Goal: Navigation & Orientation: Find specific page/section

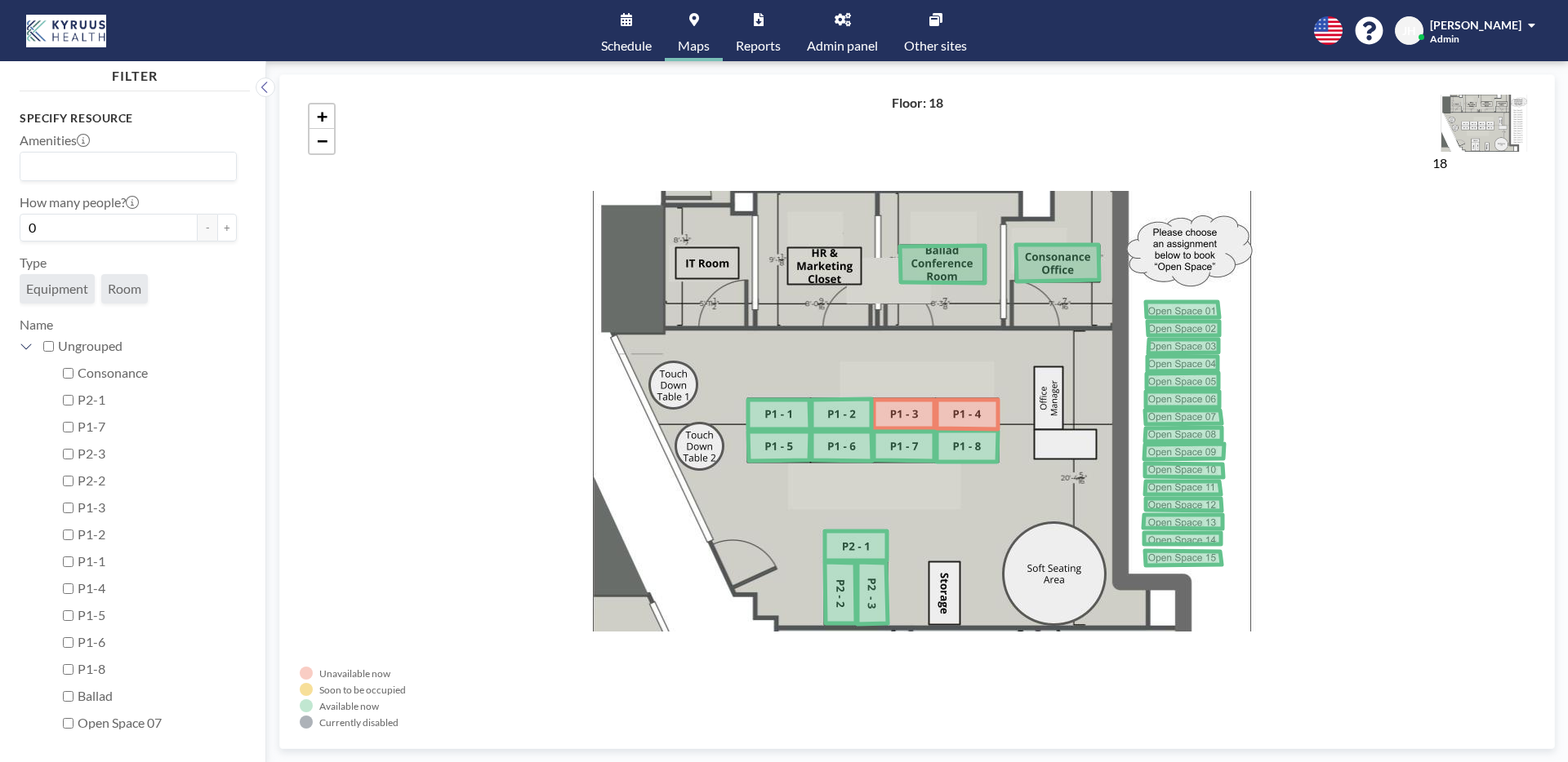
click at [947, 30] on link "Other sites" at bounding box center [935, 30] width 89 height 61
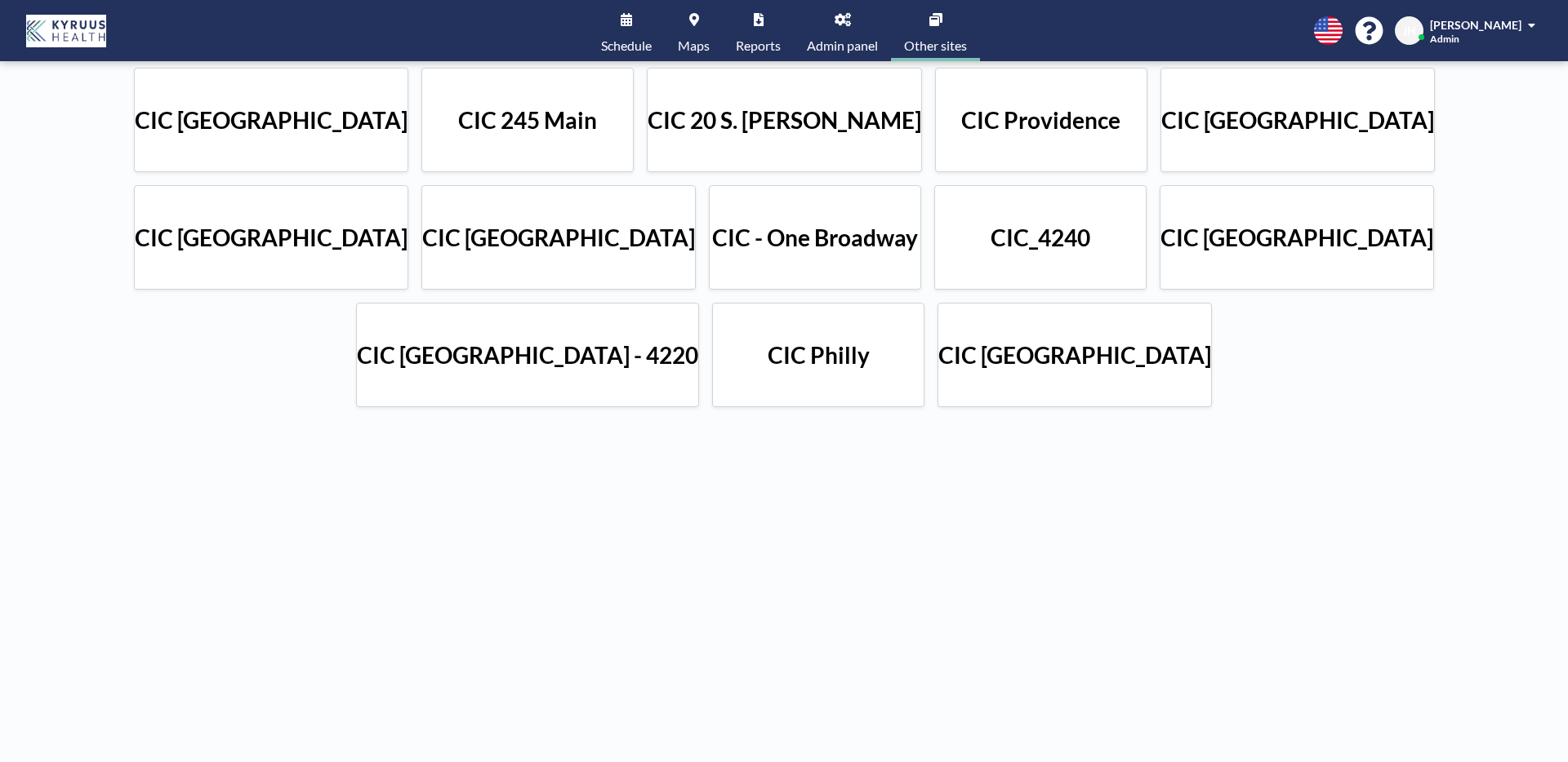
click at [1161, 235] on h4 "CIC [GEOGRAPHIC_DATA]" at bounding box center [1296, 238] width 272 height 29
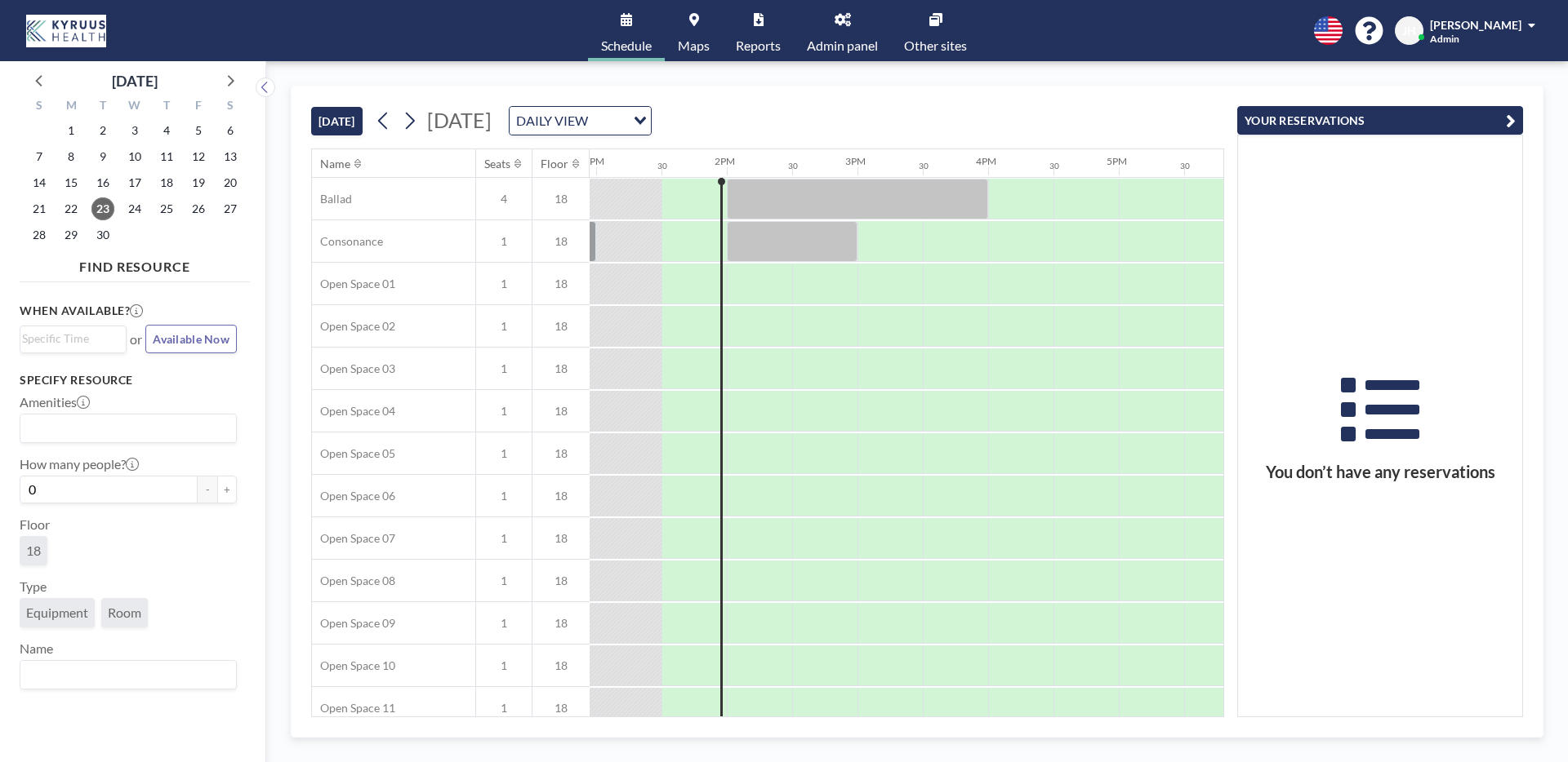
scroll to position [0, 1699]
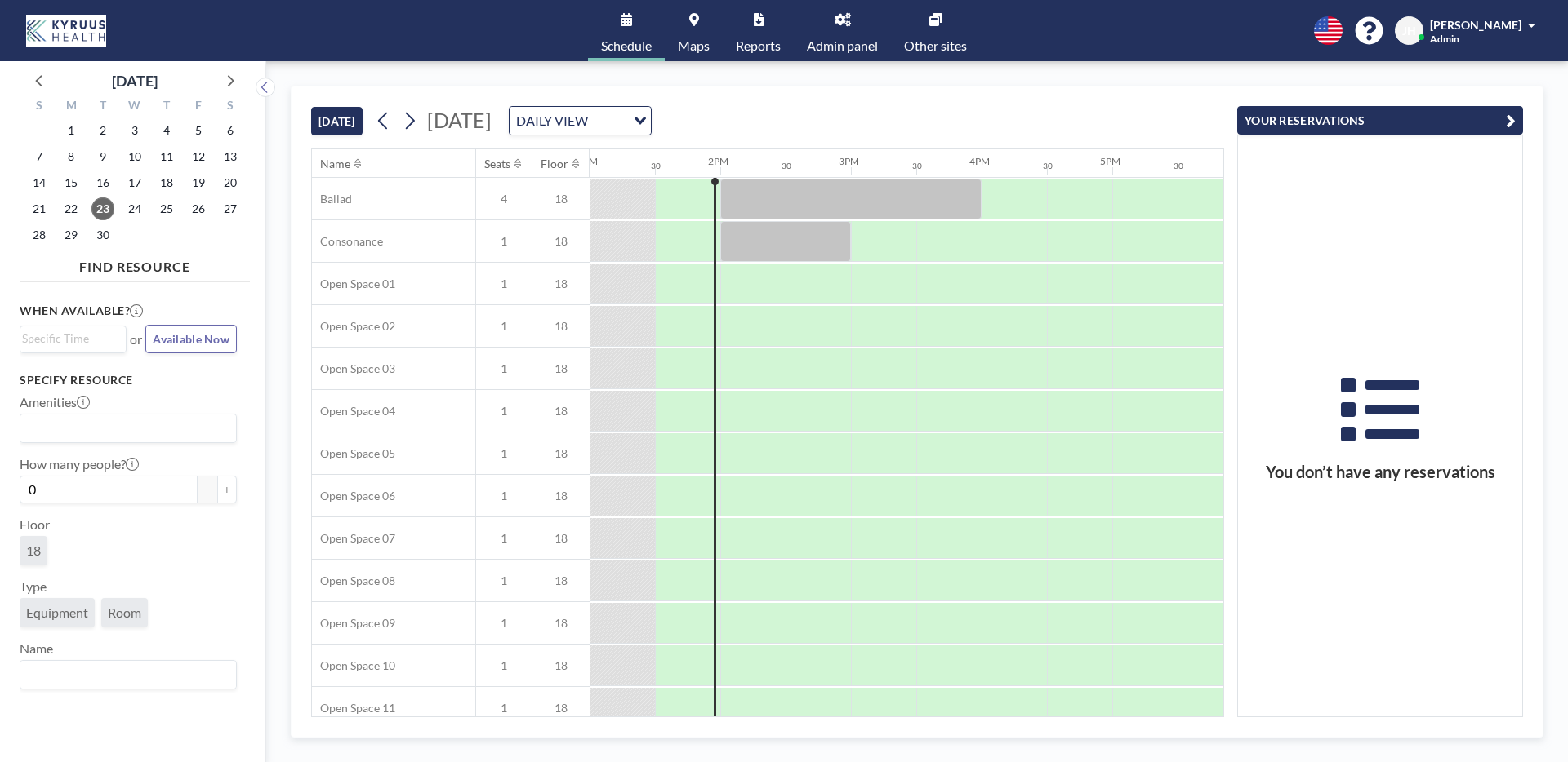
click at [902, 11] on link "Other sites" at bounding box center [935, 30] width 89 height 61
